Goal: Check status: Check status

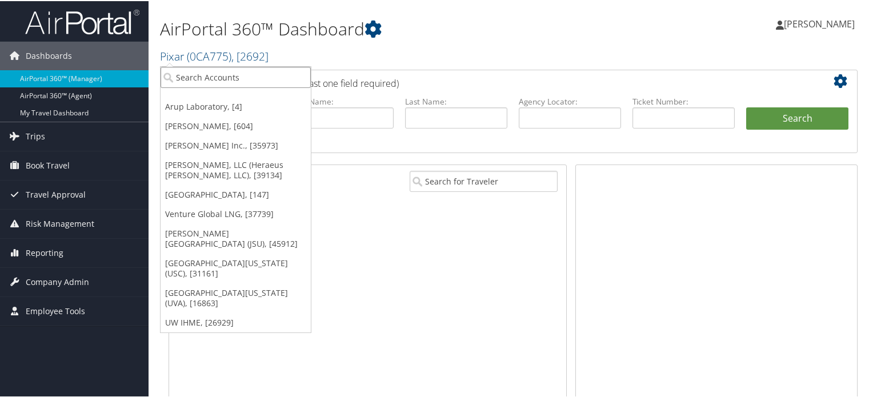
click at [239, 86] on input "search" at bounding box center [236, 76] width 150 height 21
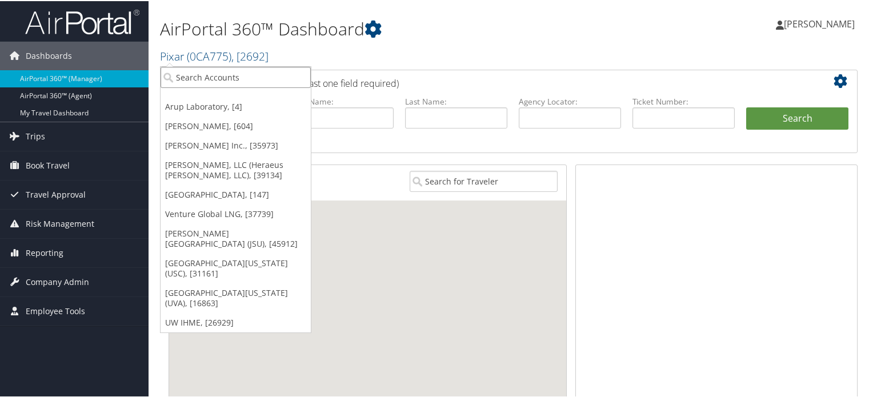
paste input "044800"
type input "044800"
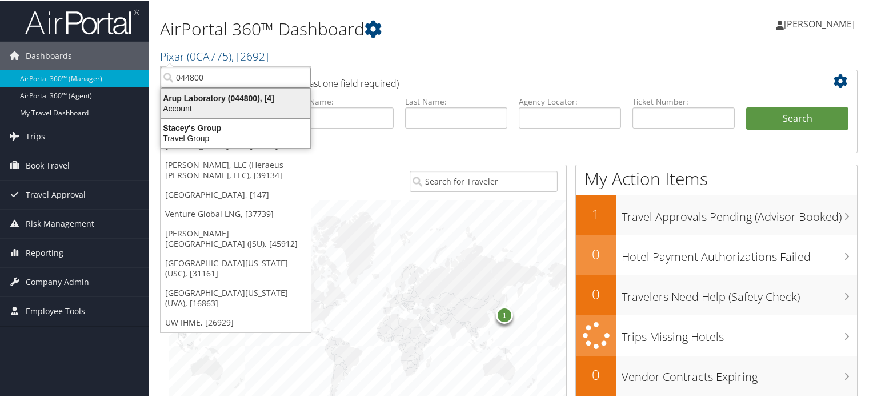
click at [203, 98] on div "Arup Laboratory (044800), [4]" at bounding box center [235, 97] width 163 height 10
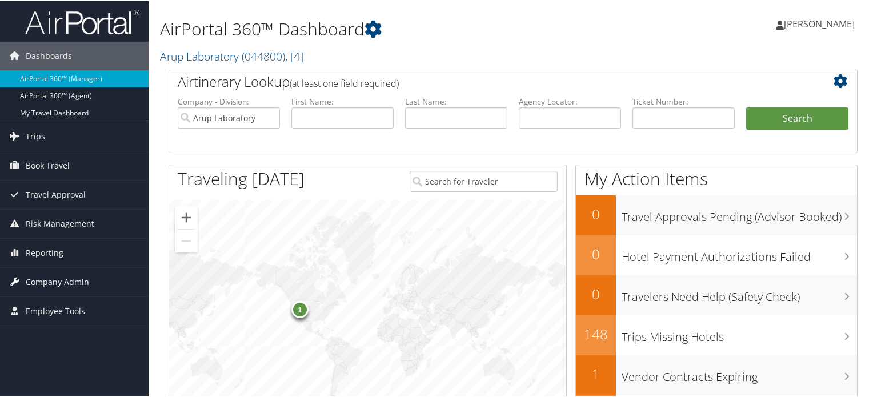
click at [98, 287] on link "Company Admin" at bounding box center [74, 281] width 149 height 29
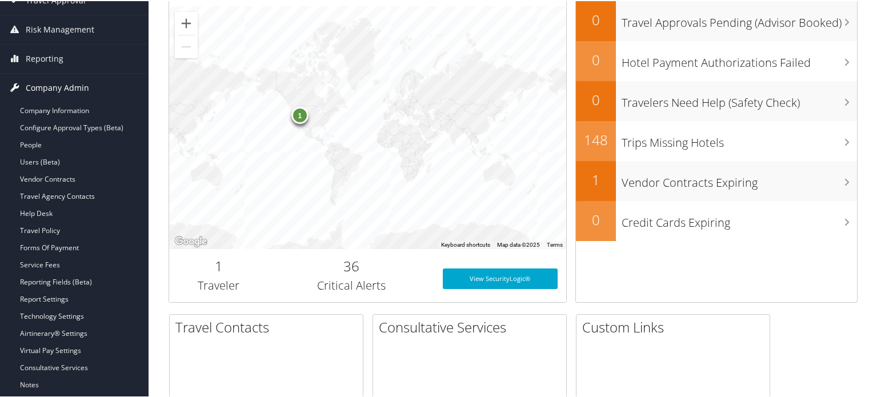
scroll to position [195, 0]
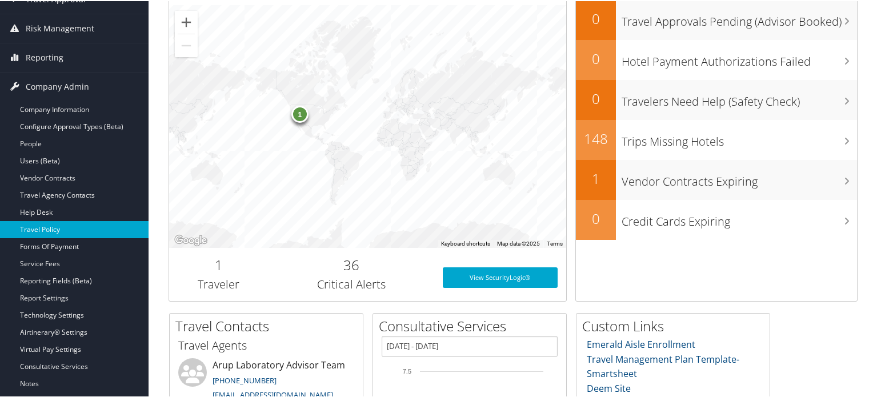
click at [59, 227] on link "Travel Policy" at bounding box center [74, 228] width 149 height 17
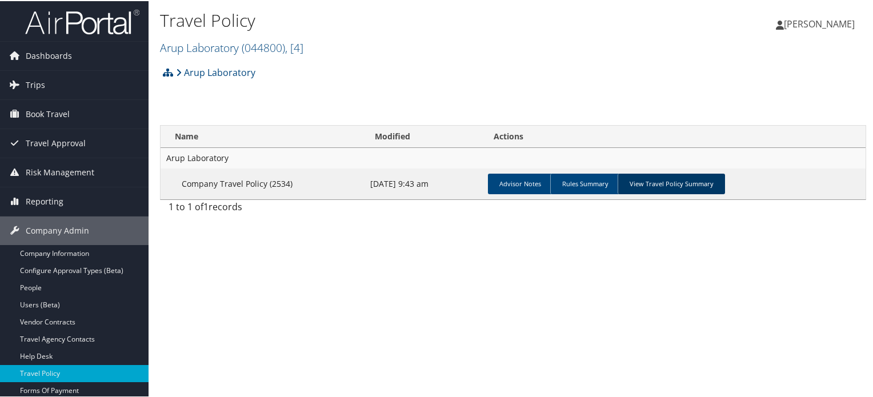
click at [664, 183] on link "View Travel Policy Summary" at bounding box center [671, 183] width 107 height 21
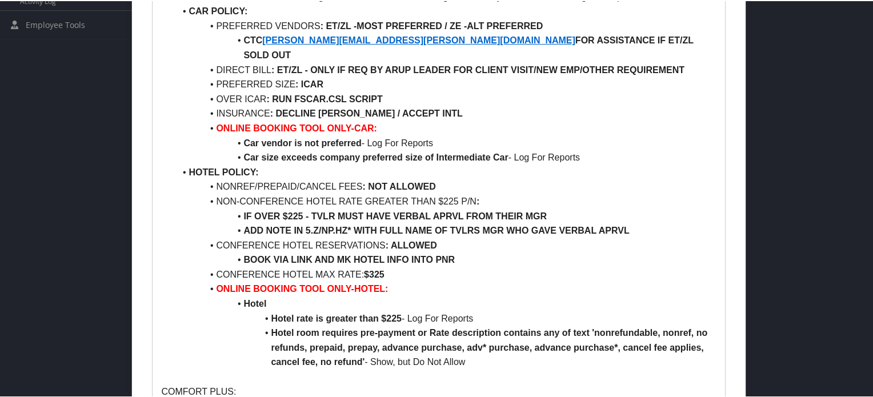
scroll to position [546, 0]
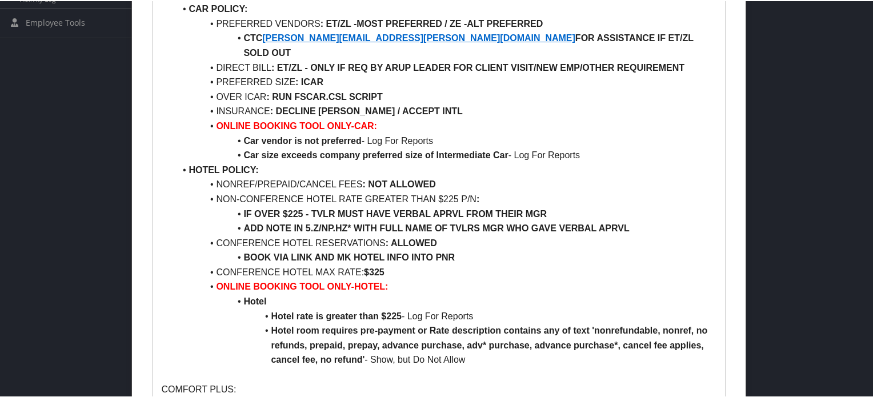
click at [363, 147] on li "Car size exceeds company preferred size of Intermediate Car - Log For Reports" at bounding box center [445, 154] width 541 height 15
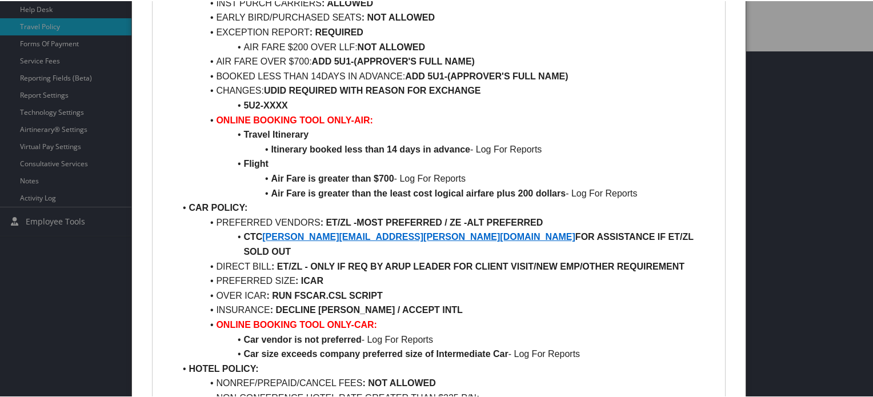
scroll to position [0, 0]
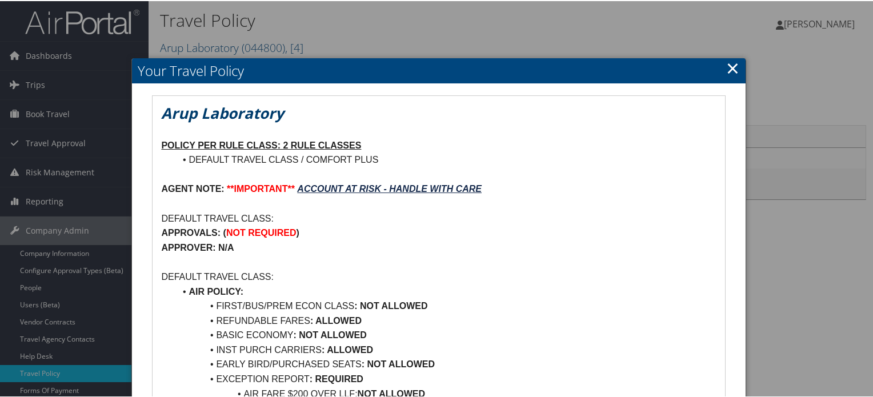
click at [734, 65] on link "×" at bounding box center [732, 66] width 13 height 23
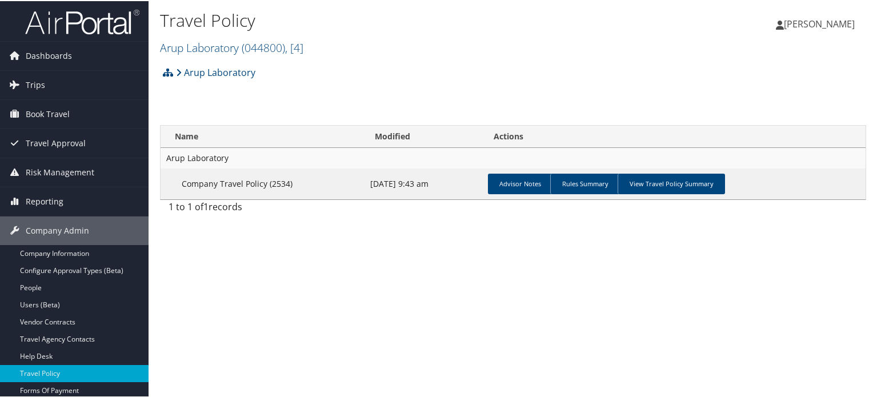
click at [93, 22] on img at bounding box center [82, 20] width 114 height 27
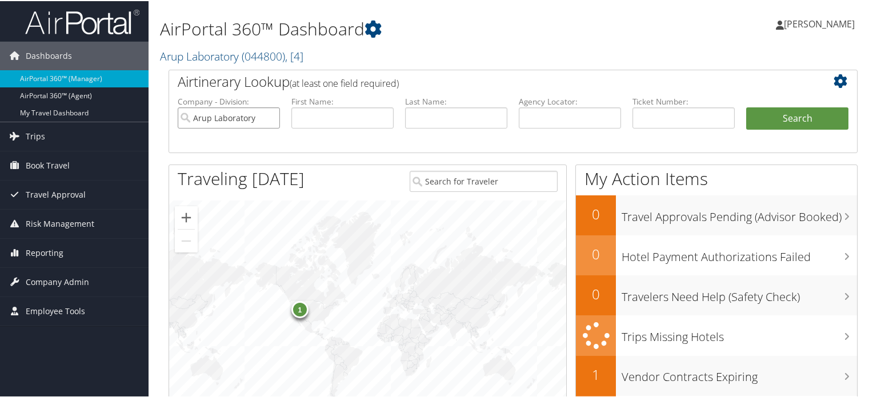
click at [271, 118] on input "Arup Laboratory" at bounding box center [229, 116] width 102 height 21
click at [694, 116] on input "text" at bounding box center [684, 116] width 102 height 21
paste input "D6BX24"
click at [547, 116] on input "text" at bounding box center [570, 116] width 102 height 21
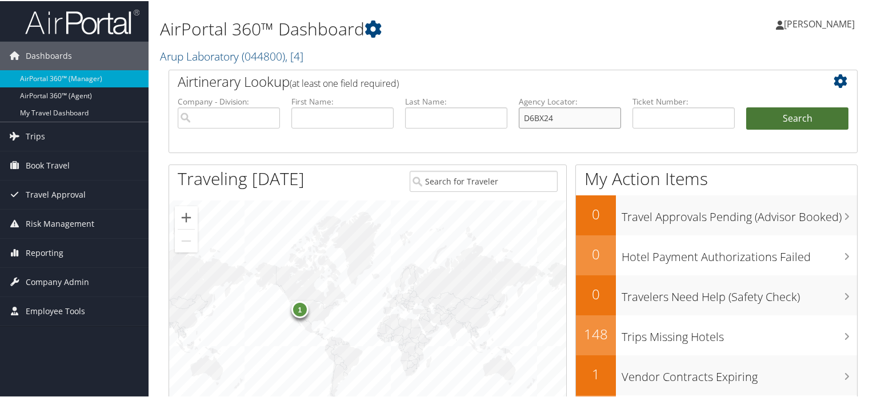
type input "D6BX24"
click at [757, 122] on button "Search" at bounding box center [797, 117] width 102 height 23
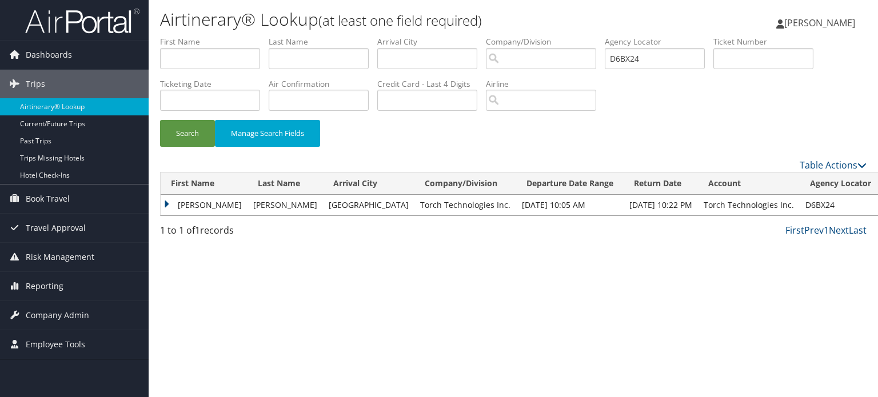
click at [169, 202] on td "PHILLIP ALBERT" at bounding box center [204, 205] width 87 height 21
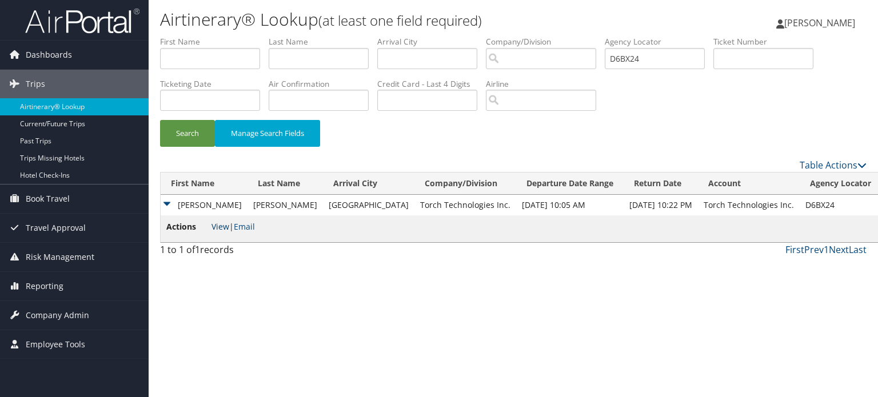
click at [221, 226] on link "View" at bounding box center [220, 226] width 18 height 11
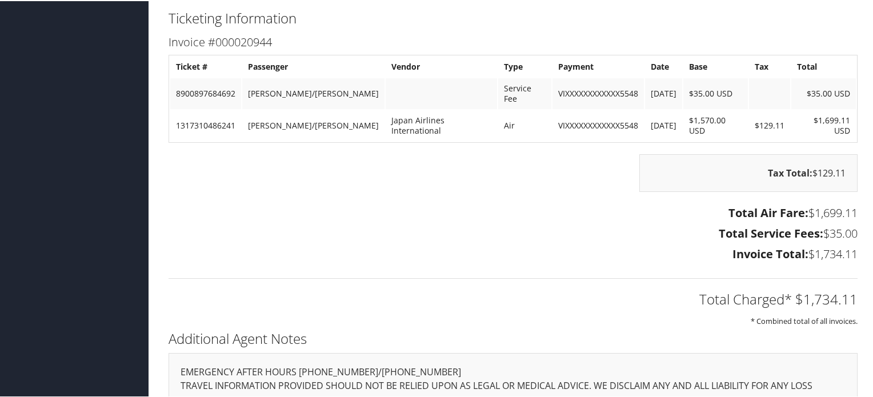
scroll to position [1597, 0]
drag, startPoint x: 237, startPoint y: 109, endPoint x: 174, endPoint y: 108, distance: 63.4
click at [174, 109] on td "1317310486241" at bounding box center [205, 124] width 71 height 31
copy td "1317310486241"
drag, startPoint x: 237, startPoint y: 86, endPoint x: 174, endPoint y: 86, distance: 63.4
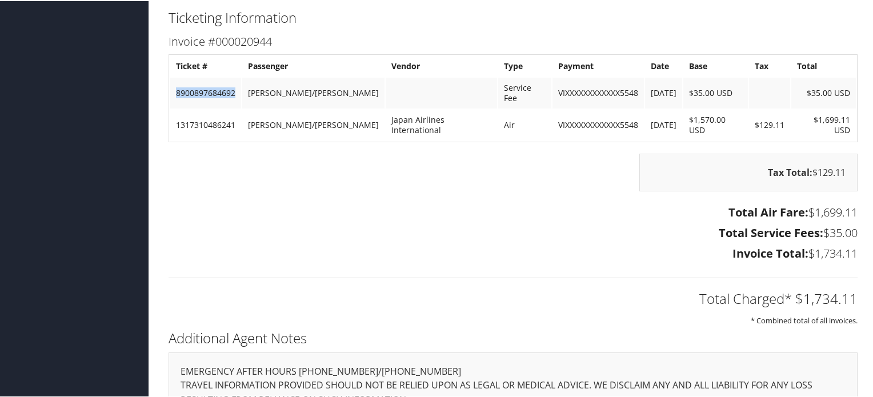
click at [174, 86] on td "8900897684692" at bounding box center [205, 92] width 71 height 31
copy td "8900897684692"
